Goal: Check status

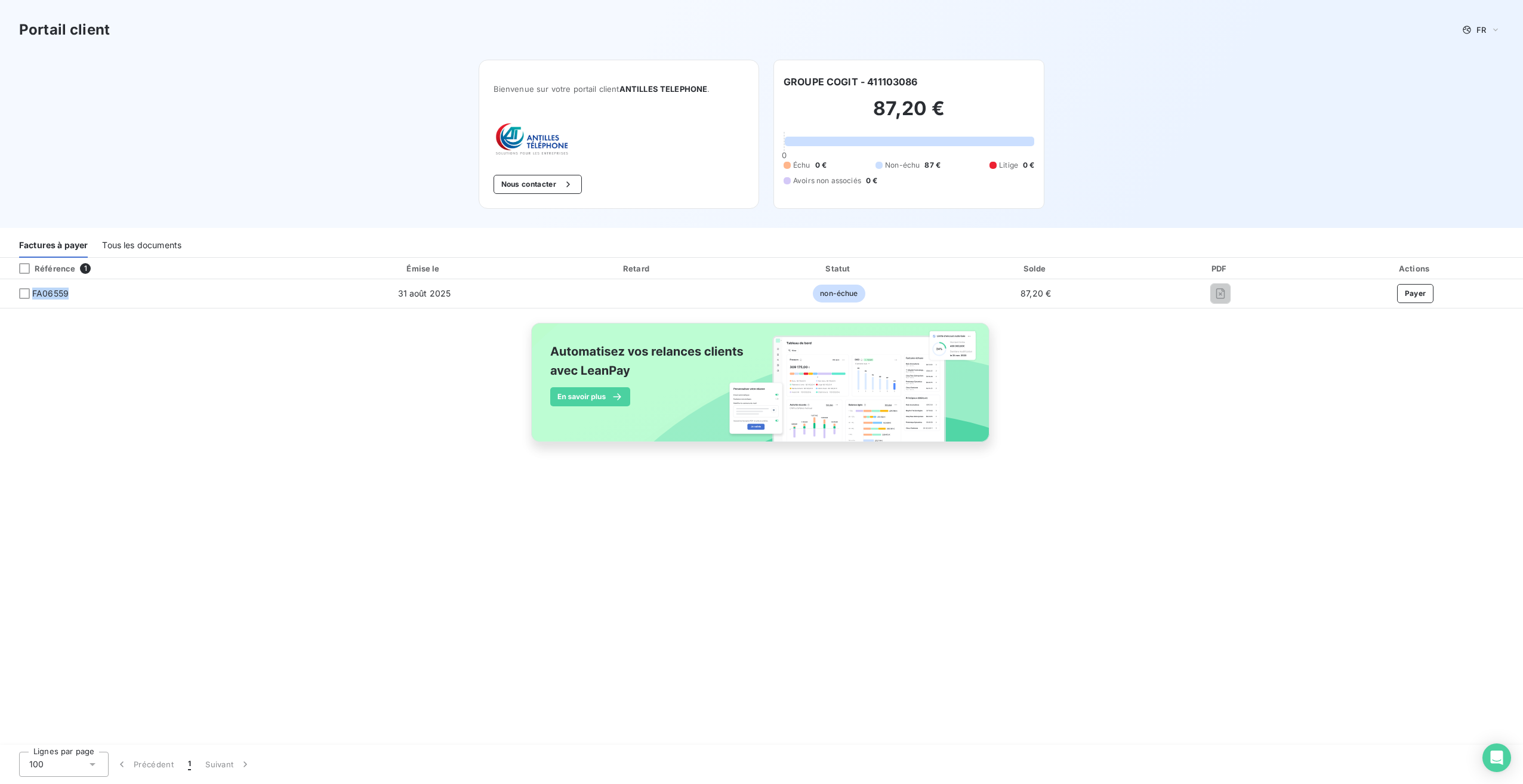
drag, startPoint x: 33, startPoint y: 292, endPoint x: 73, endPoint y: 287, distance: 40.3
click at [73, 287] on span "FA06559" at bounding box center [157, 293] width 294 height 12
copy span "FA06559"
